Goal: Task Accomplishment & Management: Understand process/instructions

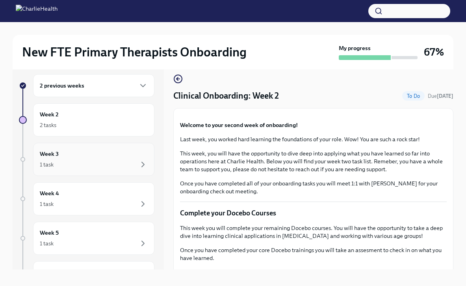
click at [97, 171] on div "Week 3 1 task" at bounding box center [93, 159] width 121 height 33
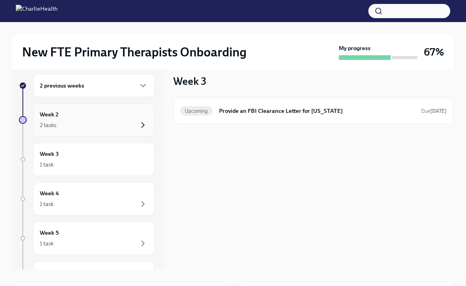
click at [138, 120] on icon "button" at bounding box center [142, 124] width 9 height 9
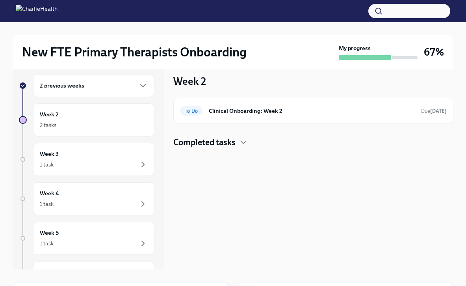
click at [235, 141] on h4 "Completed tasks" at bounding box center [205, 142] width 62 height 12
click at [235, 171] on h6 "Compliance Onboarding: Week 2" at bounding box center [304, 167] width 192 height 9
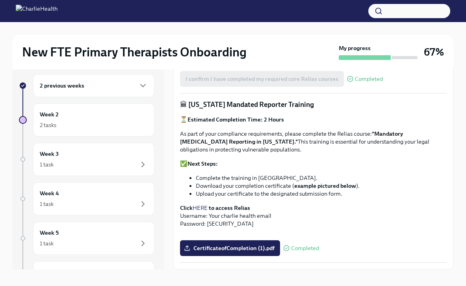
click at [126, 88] on div "2 previous weeks" at bounding box center [94, 85] width 108 height 9
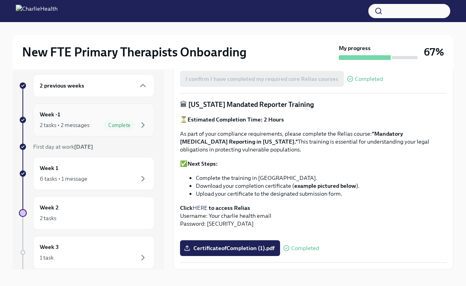
click at [120, 119] on div "Week -1 2 tasks • 2 messages Complete" at bounding box center [94, 120] width 108 height 20
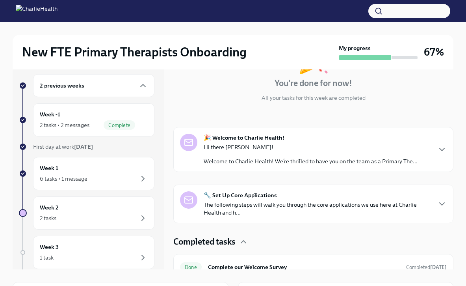
scroll to position [64, 0]
click at [275, 210] on p "The following steps will walk you through the core applications we use here at …" at bounding box center [318, 208] width 228 height 16
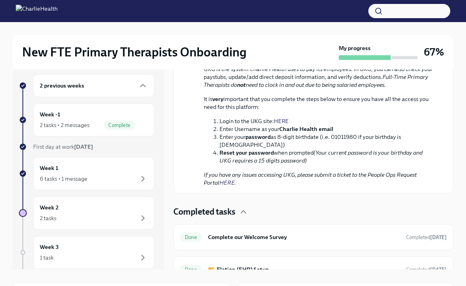
scroll to position [608, 0]
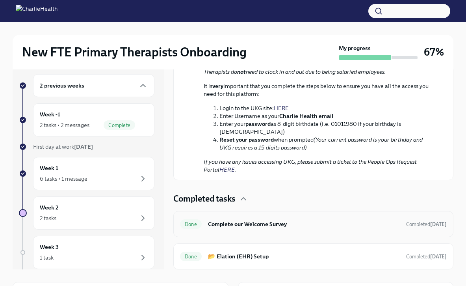
click at [278, 223] on h6 "Complete our Welcome Survey" at bounding box center [304, 224] width 192 height 9
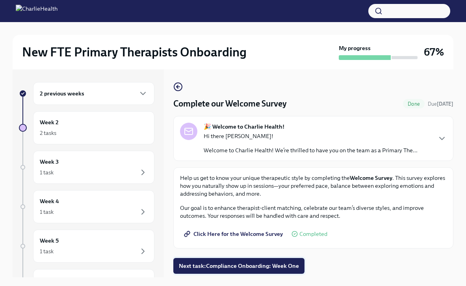
click at [296, 266] on span "Next task : Compliance Onboarding: Week One" at bounding box center [239, 266] width 120 height 8
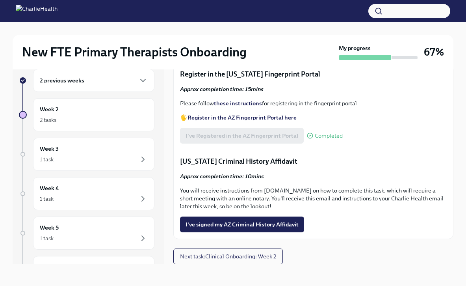
scroll to position [13, 0]
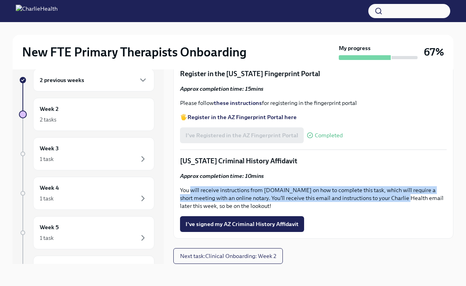
drag, startPoint x: 190, startPoint y: 192, endPoint x: 408, endPoint y: 196, distance: 217.7
click at [408, 196] on p "You will receive instructions from [DOMAIN_NAME] on how to complete this task, …" at bounding box center [313, 198] width 267 height 24
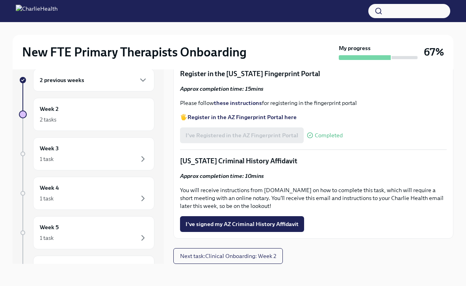
click at [362, 203] on p "You will receive instructions from [DOMAIN_NAME] on how to complete this task, …" at bounding box center [313, 198] width 267 height 24
